Goal: Information Seeking & Learning: Find specific fact

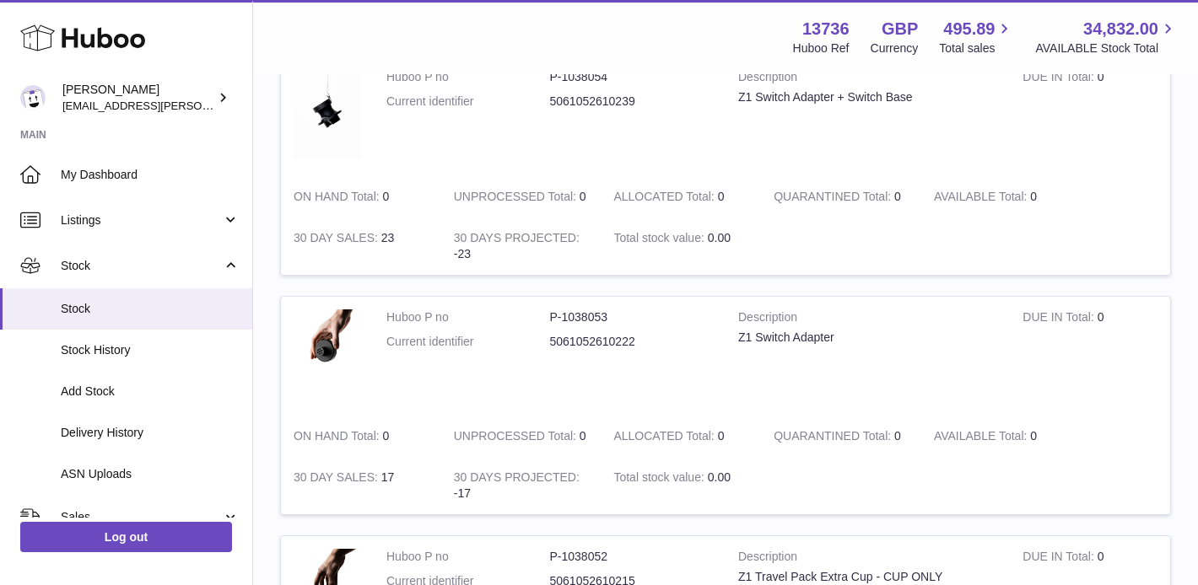
scroll to position [719, 0]
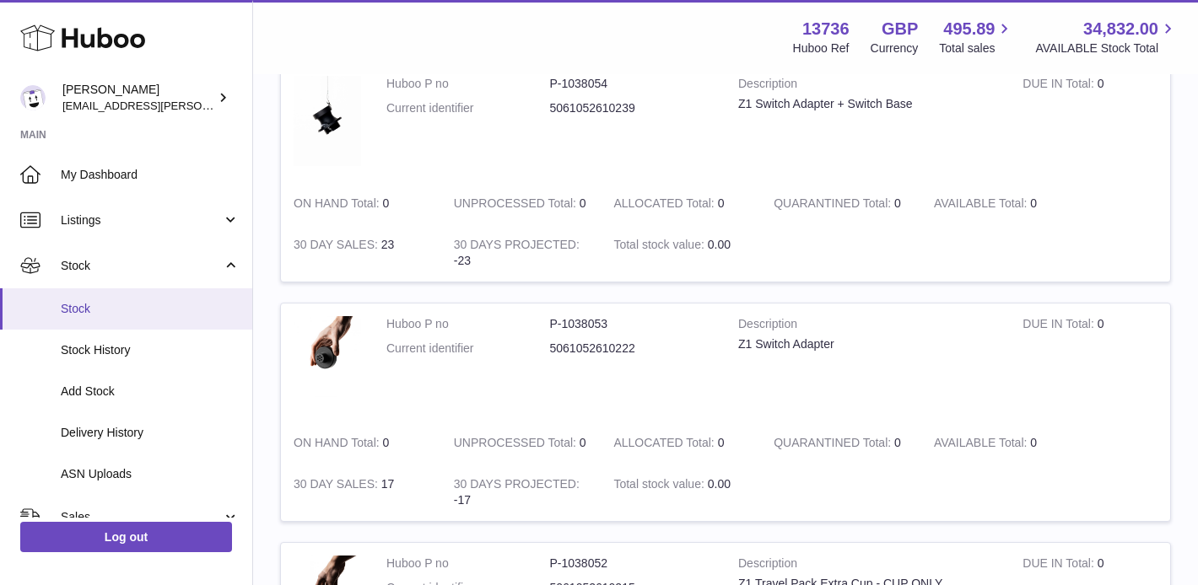
click at [116, 310] on span "Stock" at bounding box center [150, 309] width 179 height 16
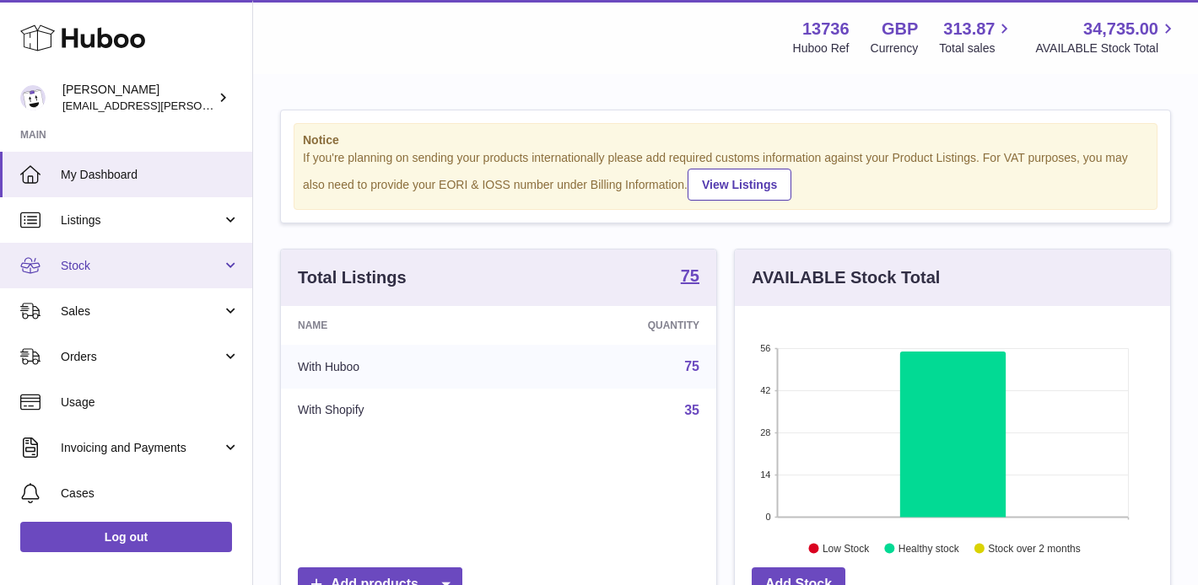
click at [116, 266] on span "Stock" at bounding box center [141, 266] width 161 height 16
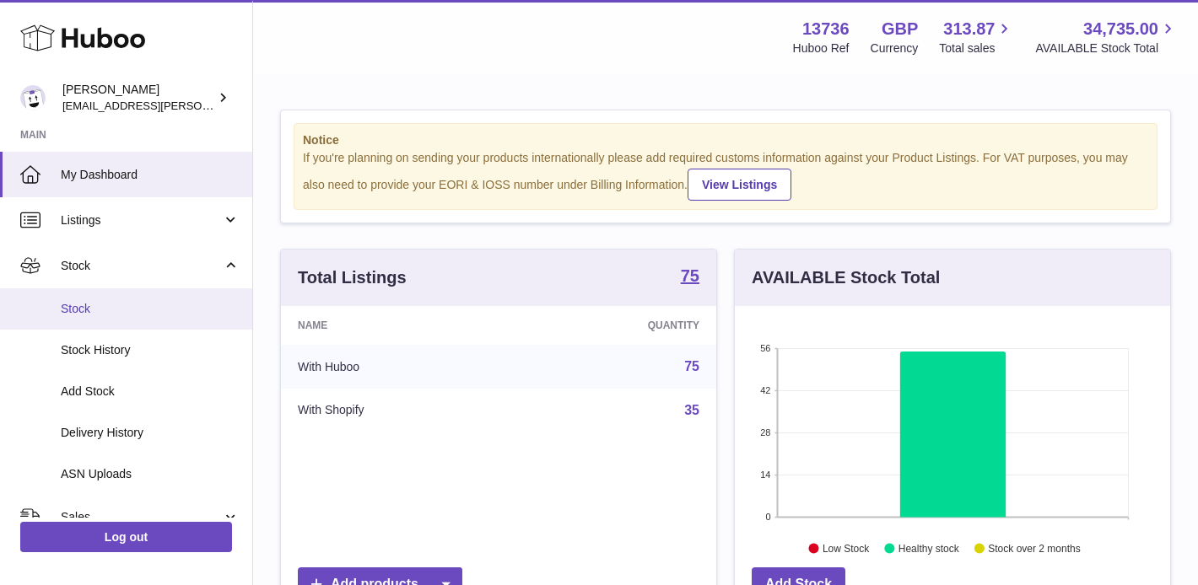
click at [91, 306] on span "Stock" at bounding box center [150, 309] width 179 height 16
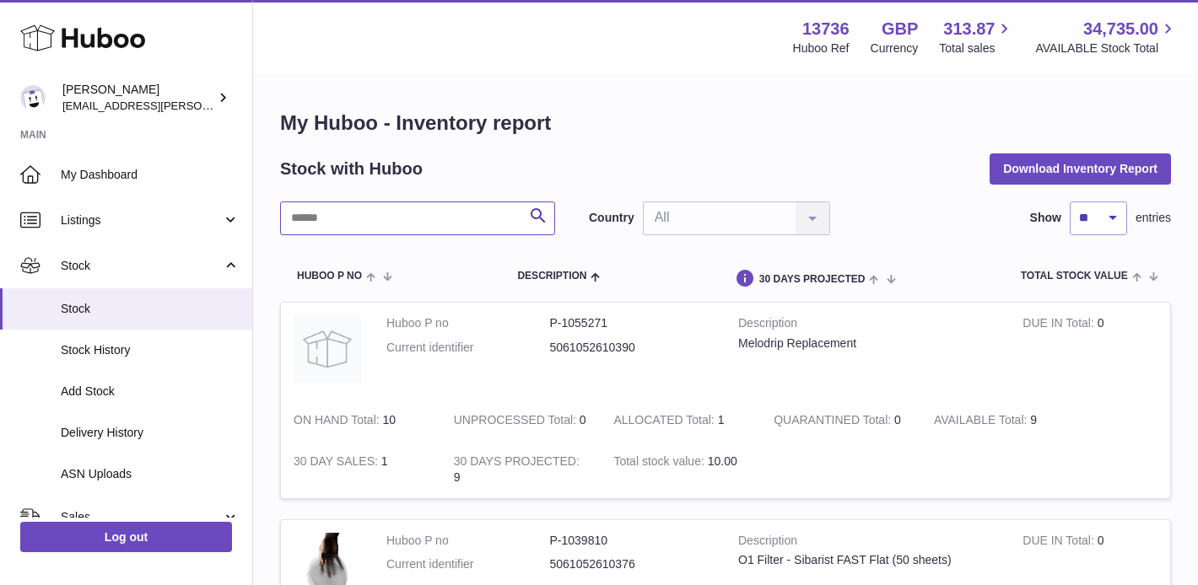
click at [328, 224] on input "text" at bounding box center [417, 219] width 275 height 34
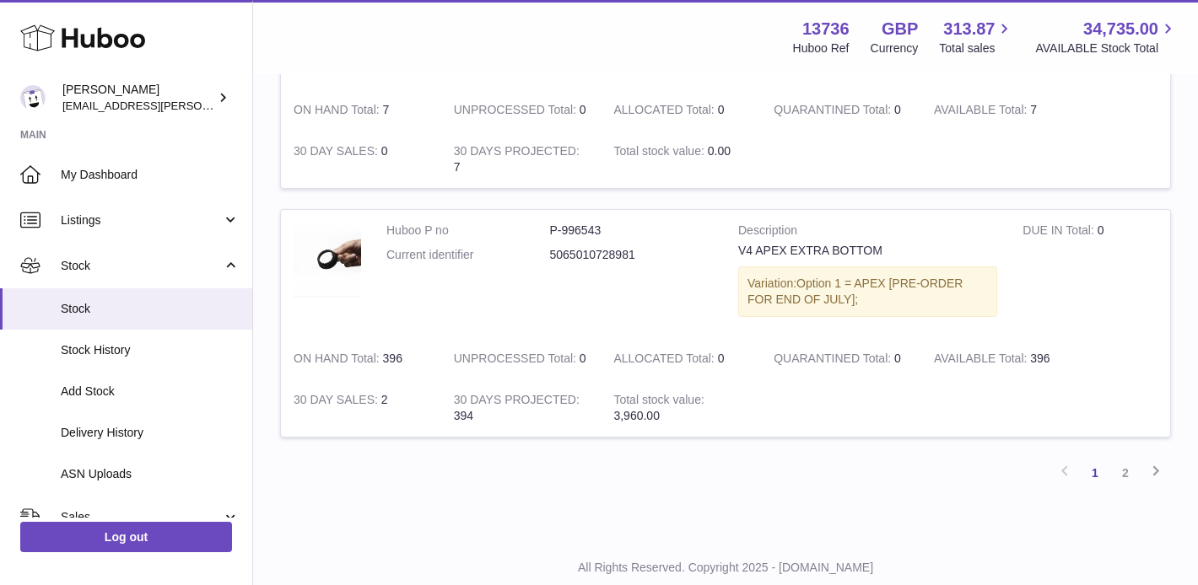
scroll to position [2187, 0]
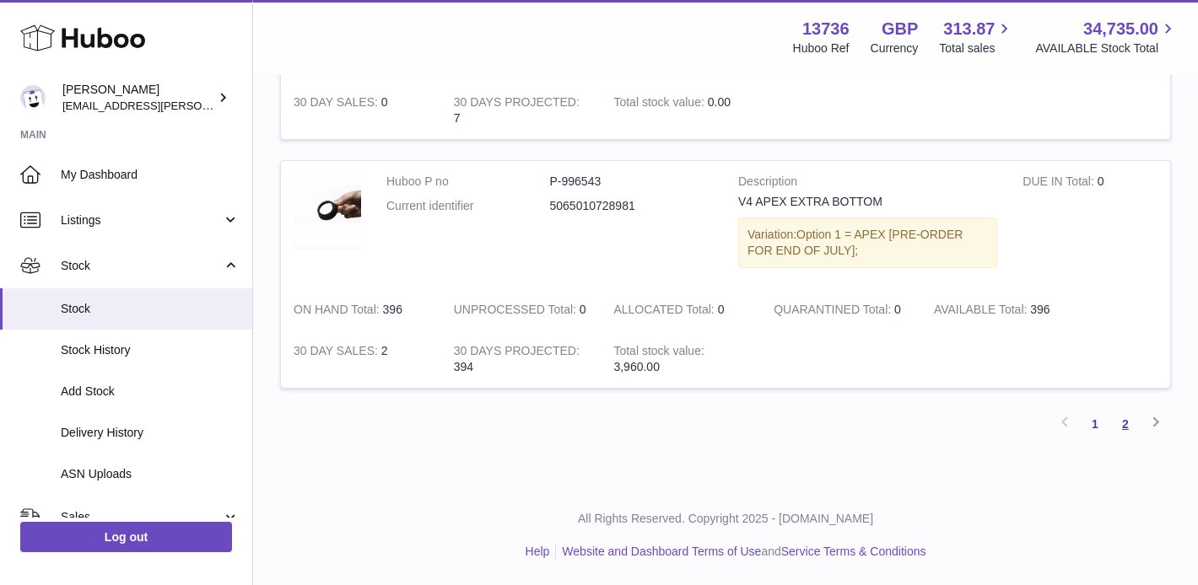
type input "**"
click at [1127, 423] on link "2" at bounding box center [1125, 424] width 30 height 30
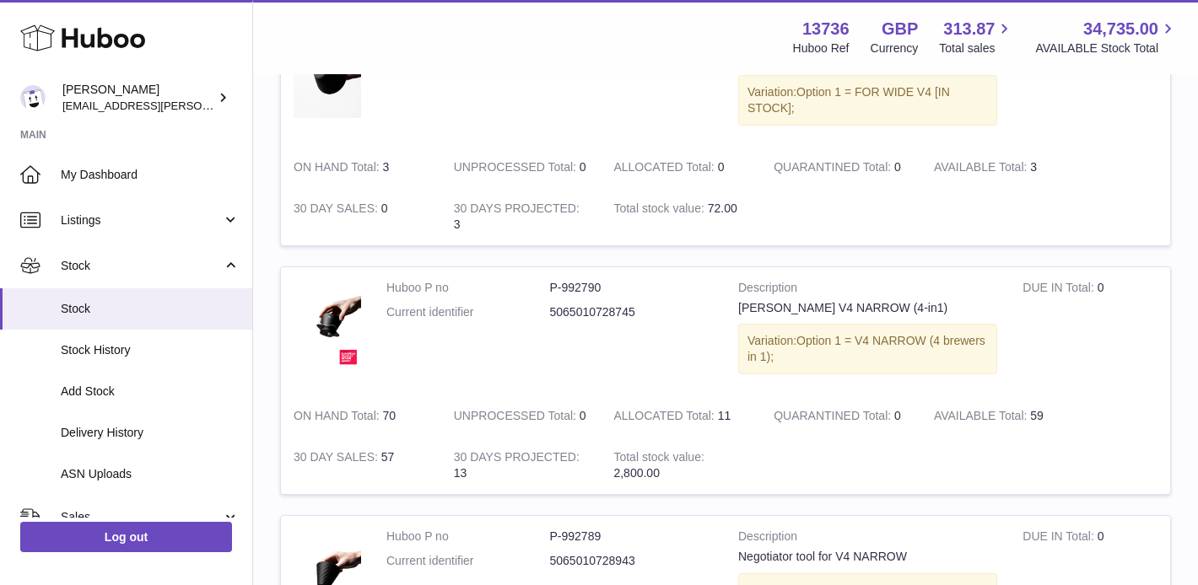
scroll to position [2050, 0]
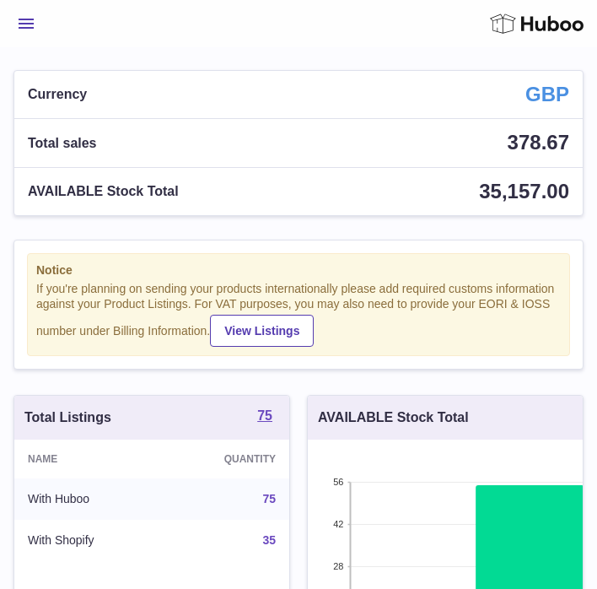
scroll to position [263, 275]
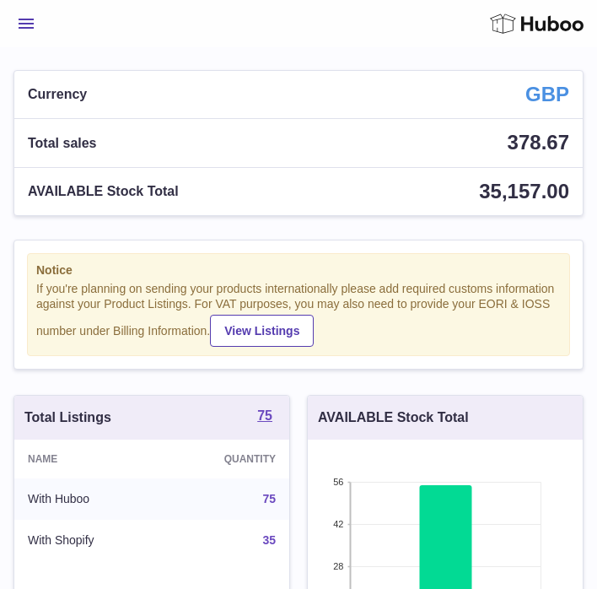
click at [28, 17] on button "Menu" at bounding box center [25, 24] width 25 height 34
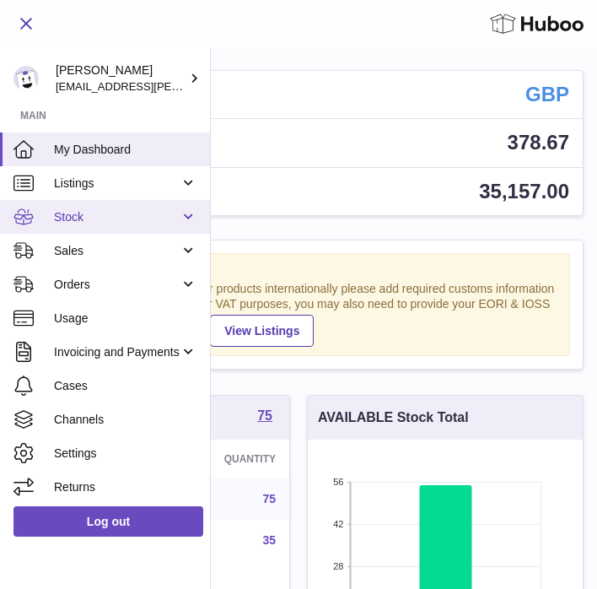
click at [67, 222] on span "Stock" at bounding box center [117, 217] width 126 height 16
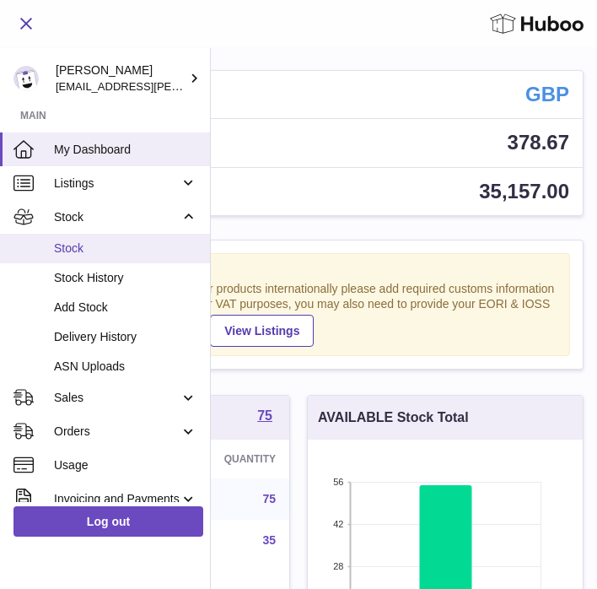
click at [73, 250] on span "Stock" at bounding box center [125, 248] width 143 height 16
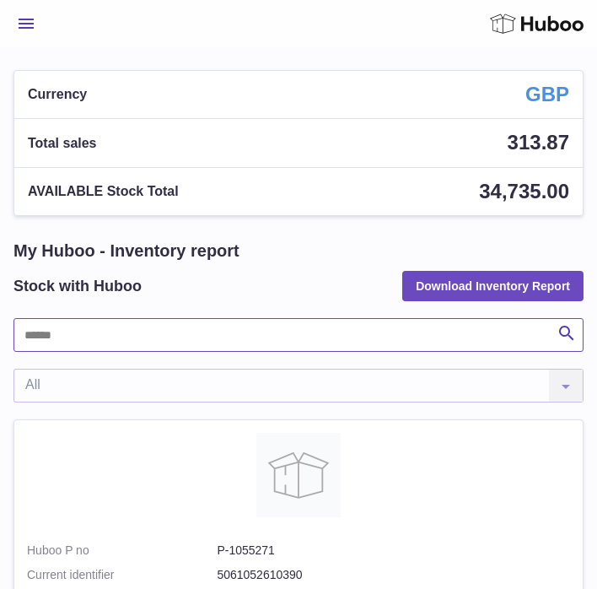
click at [75, 343] on input "text" at bounding box center [298, 335] width 570 height 34
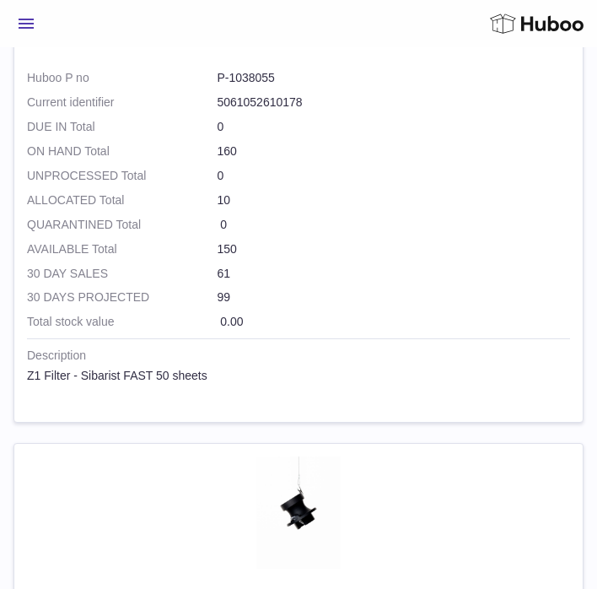
scroll to position [1016, 0]
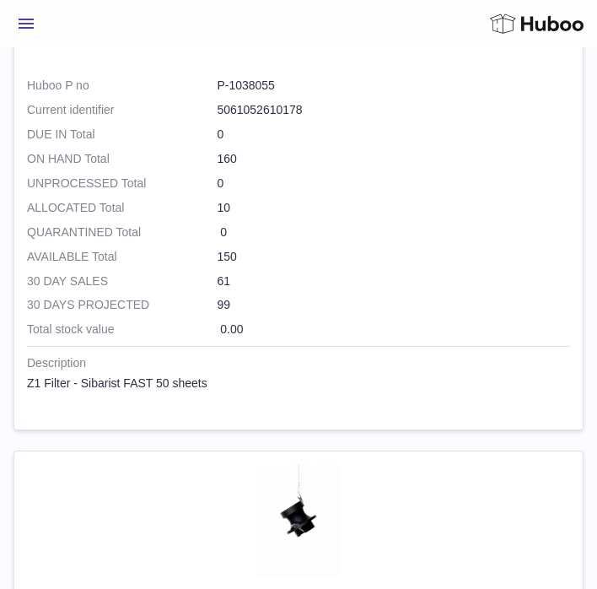
click at [254, 90] on dd "P-1038055" at bounding box center [393, 86] width 353 height 16
copy dl "P-1038055"
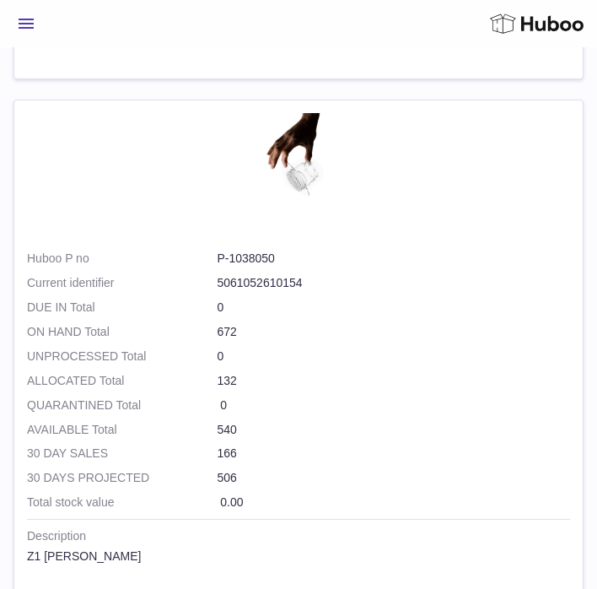
scroll to position [3462, 0]
click at [273, 259] on dd "P-1038050" at bounding box center [393, 258] width 353 height 16
copy dl "P-1038050"
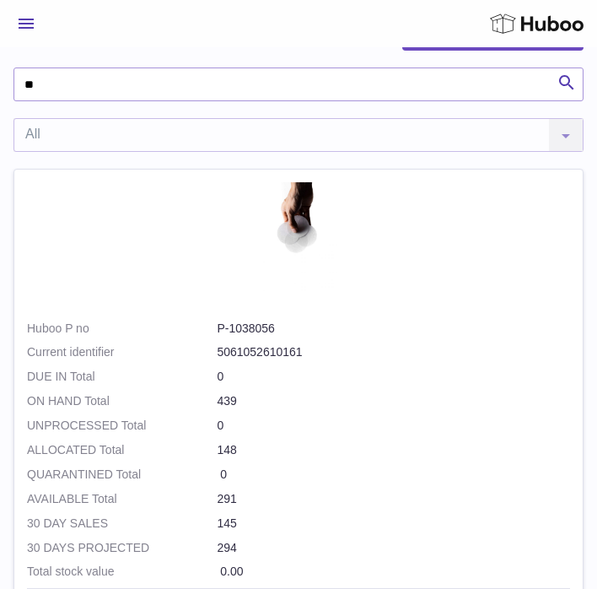
scroll to position [0, 0]
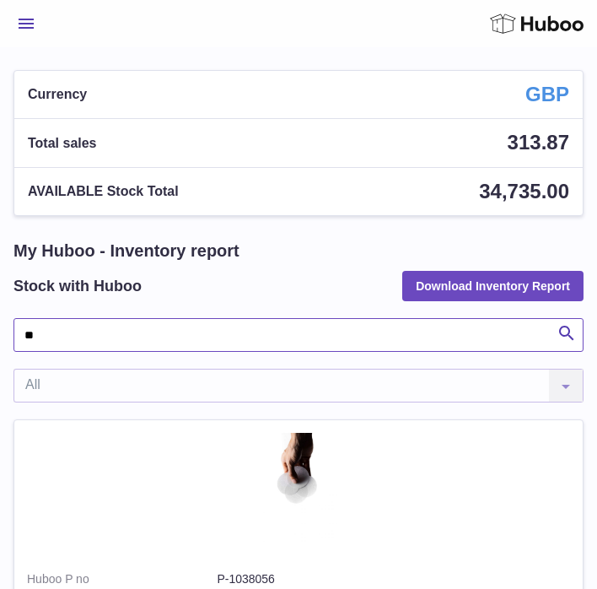
click at [69, 331] on input "**" at bounding box center [298, 335] width 570 height 34
type input "**"
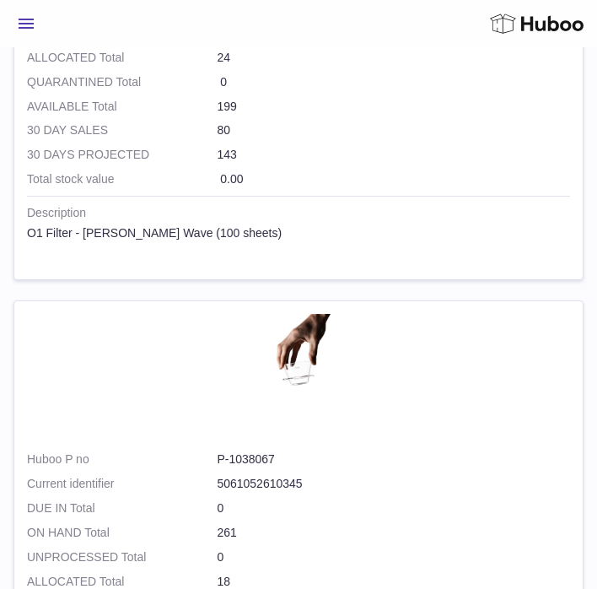
scroll to position [1797, 0]
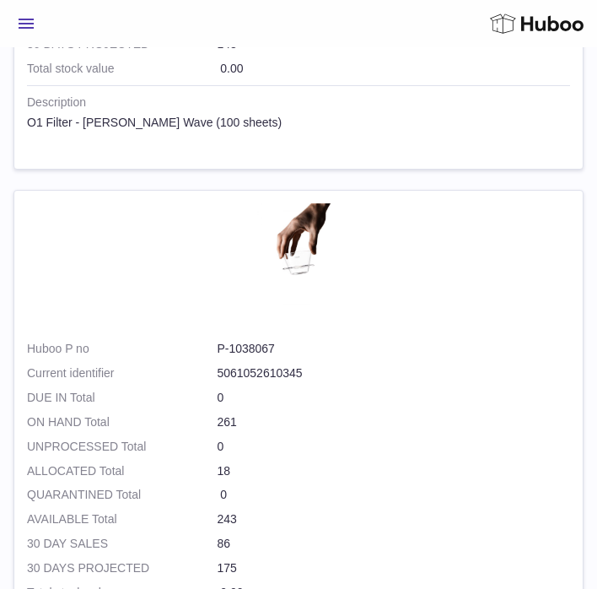
click at [255, 355] on dd "P-1038067" at bounding box center [393, 349] width 353 height 16
copy dl "P-1038067"
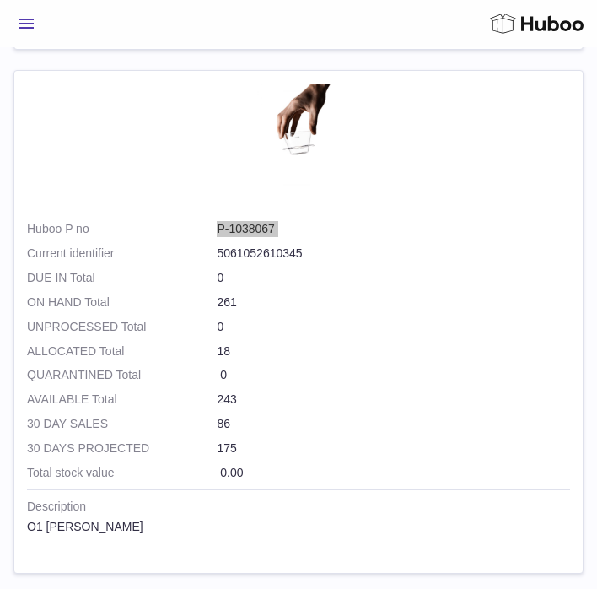
scroll to position [1974, 0]
